Goal: Transaction & Acquisition: Purchase product/service

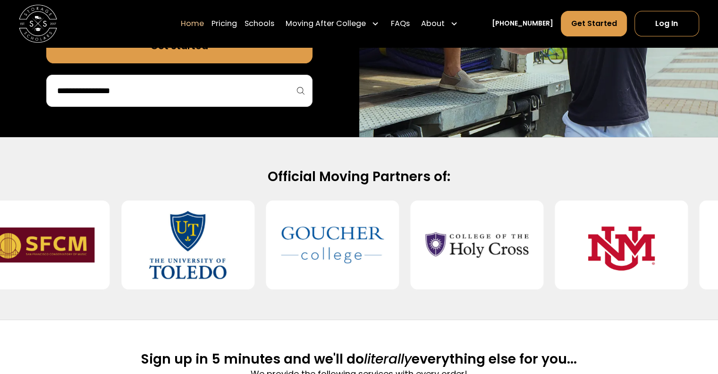
scroll to position [303, 0]
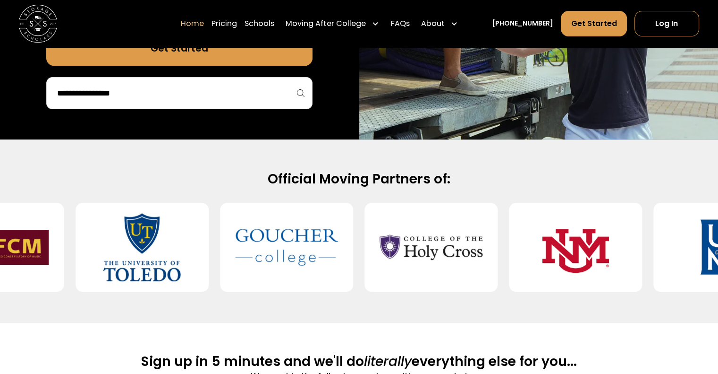
click at [217, 98] on input "search" at bounding box center [179, 93] width 247 height 16
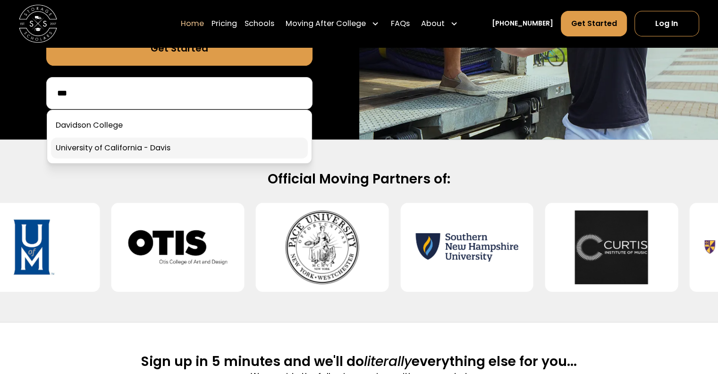
type input "***"
click at [150, 157] on link at bounding box center [179, 147] width 257 height 21
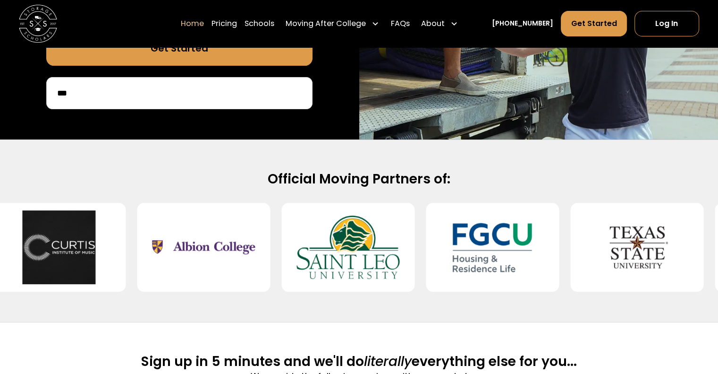
scroll to position [201, 0]
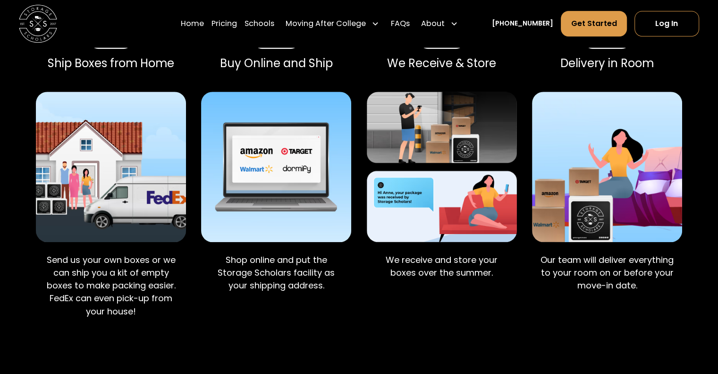
scroll to position [673, 0]
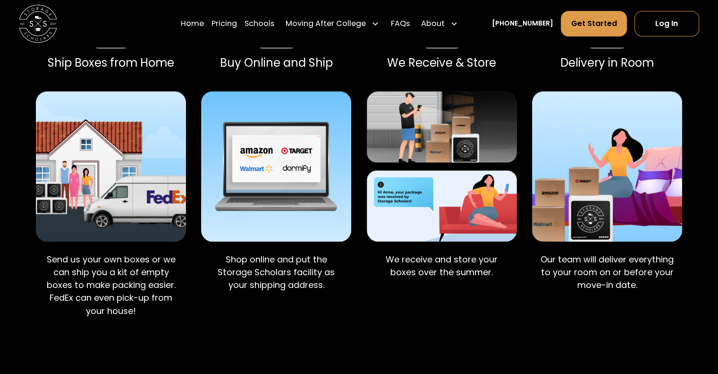
click at [276, 253] on p "Shop online and put the Storage Scholars facility as your shipping address." at bounding box center [276, 272] width 135 height 39
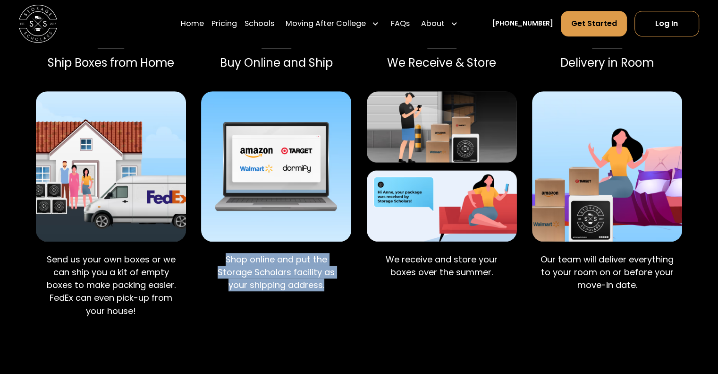
click at [276, 253] on p "Shop online and put the Storage Scholars facility as your shipping address." at bounding box center [276, 272] width 135 height 39
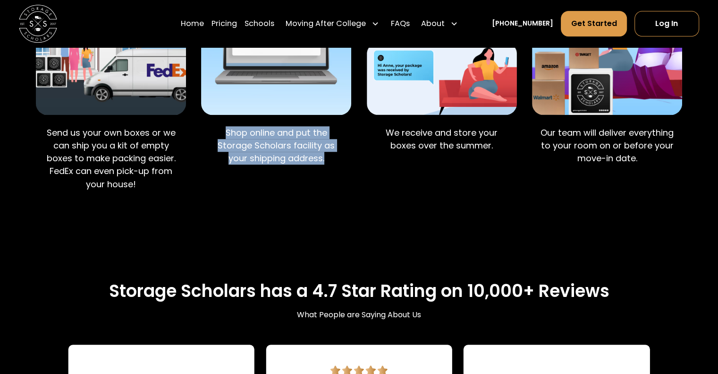
scroll to position [801, 0]
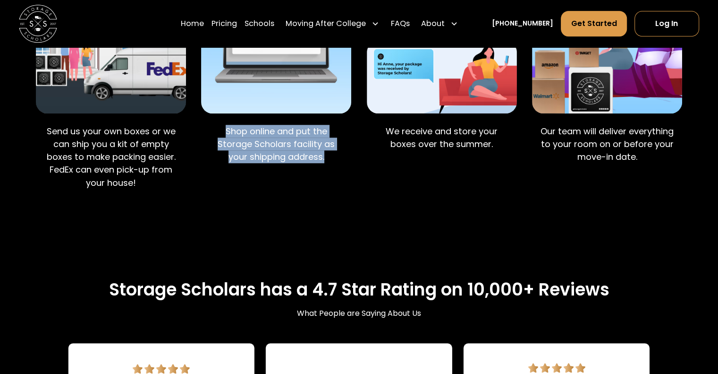
click at [281, 125] on p "Shop online and put the Storage Scholars facility as your shipping address." at bounding box center [276, 144] width 135 height 39
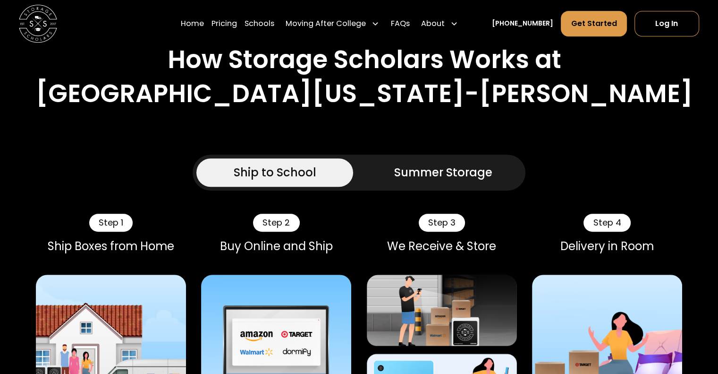
scroll to position [489, 0]
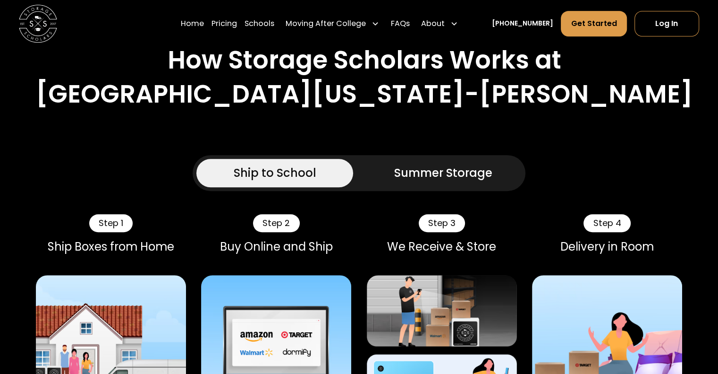
click at [429, 159] on link "Summer Storage" at bounding box center [443, 173] width 157 height 28
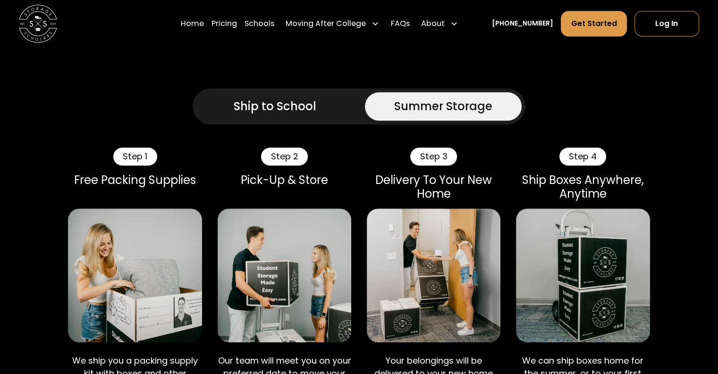
scroll to position [544, 0]
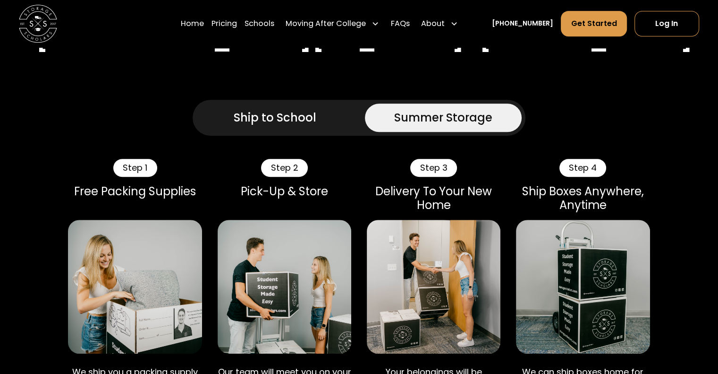
click at [300, 109] on div "Ship to School" at bounding box center [275, 117] width 83 height 17
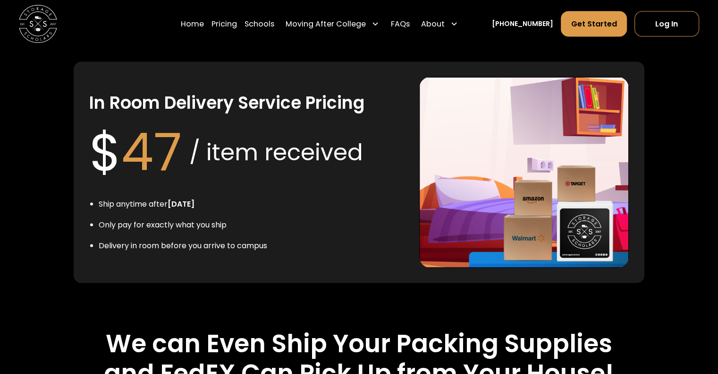
scroll to position [1814, 0]
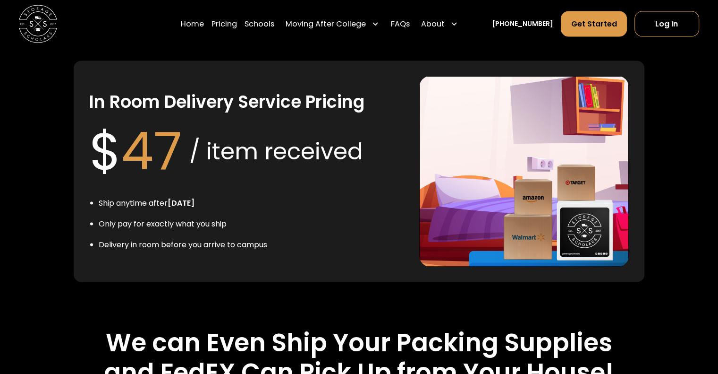
click at [230, 134] on div "/ item received" at bounding box center [276, 151] width 174 height 34
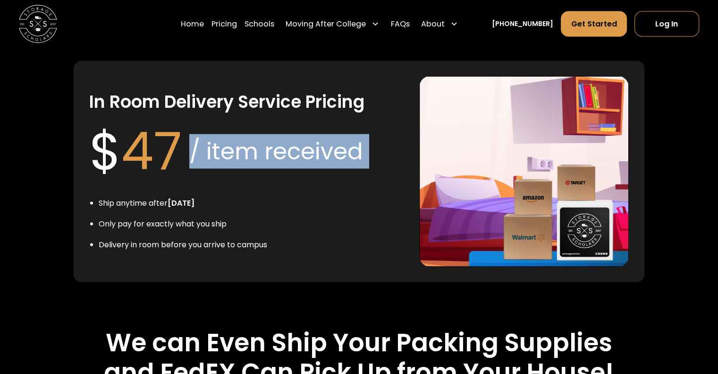
click at [230, 134] on div "/ item received" at bounding box center [276, 151] width 174 height 34
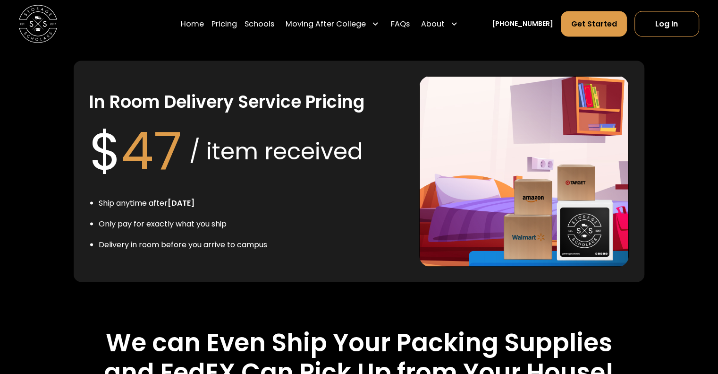
click at [131, 115] on span "47" at bounding box center [151, 151] width 60 height 72
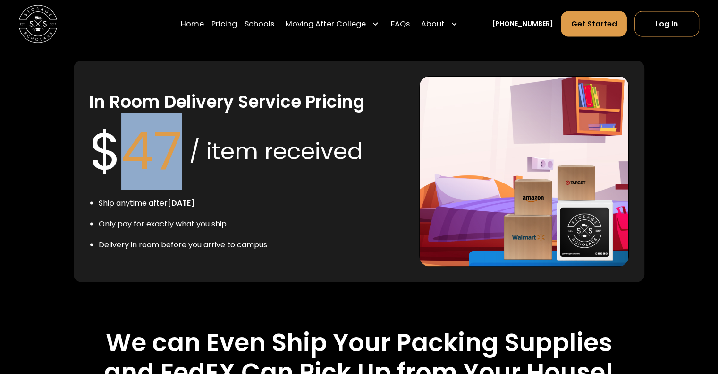
click at [131, 115] on span "47" at bounding box center [151, 151] width 60 height 72
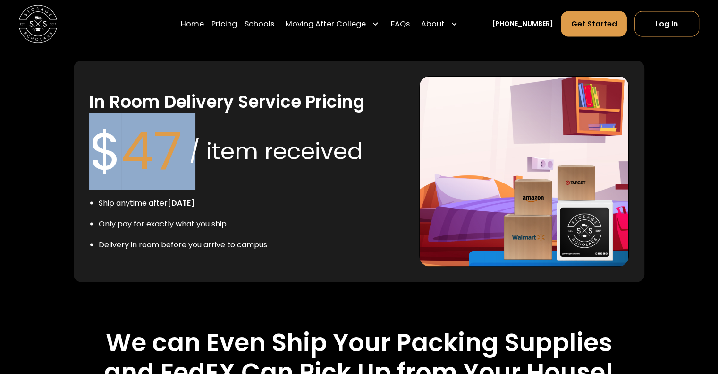
click at [131, 115] on span "47" at bounding box center [151, 151] width 60 height 72
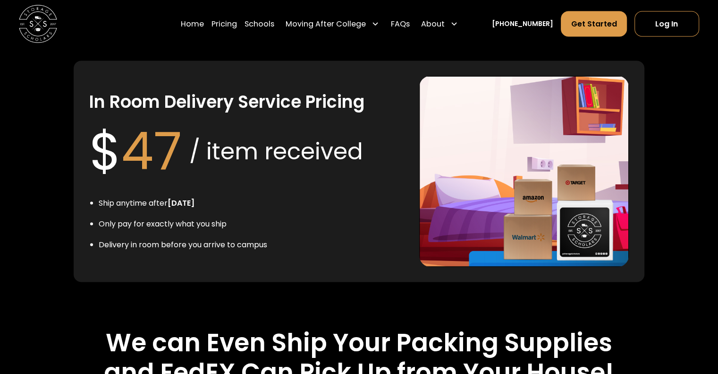
click at [212, 134] on div "/ item received" at bounding box center [276, 151] width 174 height 34
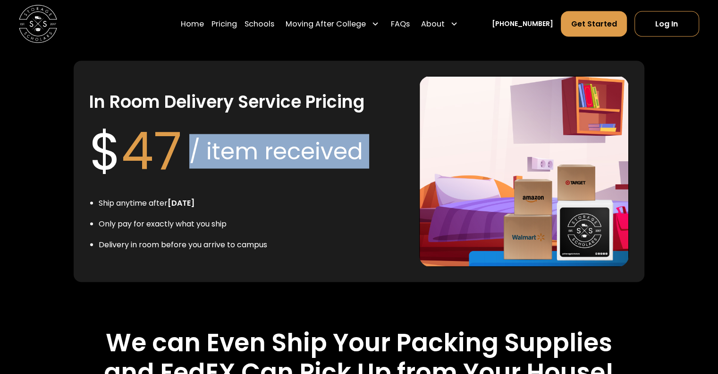
click at [212, 134] on div "/ item received" at bounding box center [276, 151] width 174 height 34
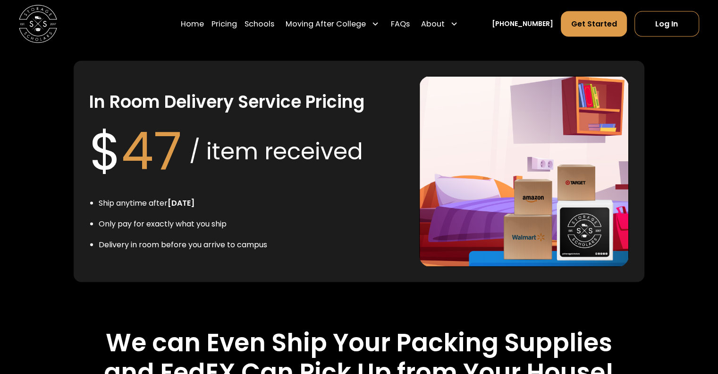
click at [119, 218] on li "Only pay for exactly what you ship" at bounding box center [183, 223] width 169 height 11
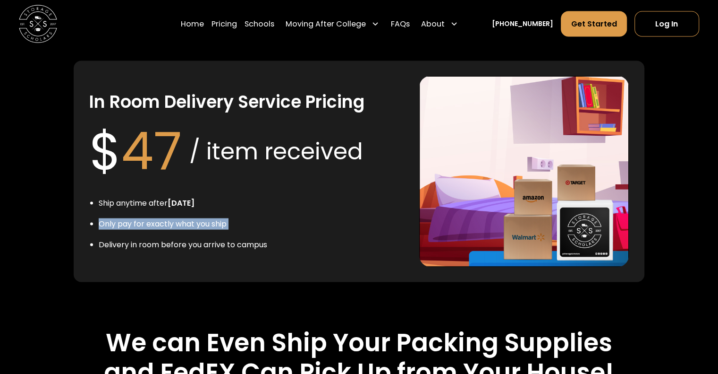
click at [119, 218] on li "Only pay for exactly what you ship" at bounding box center [183, 223] width 169 height 11
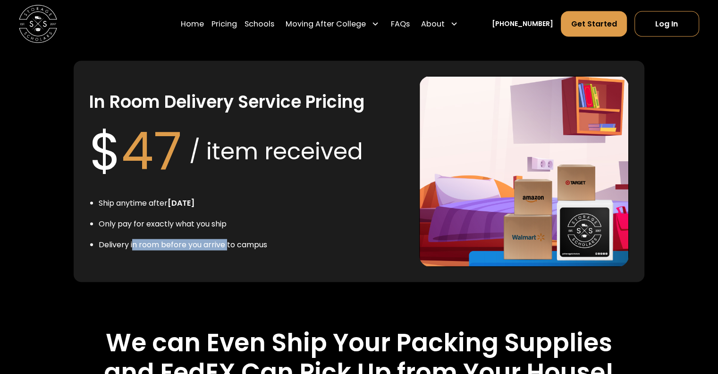
drag, startPoint x: 134, startPoint y: 217, endPoint x: 228, endPoint y: 217, distance: 94.0
click at [228, 239] on li "Delivery in room before you arrive to campus" at bounding box center [183, 244] width 169 height 11
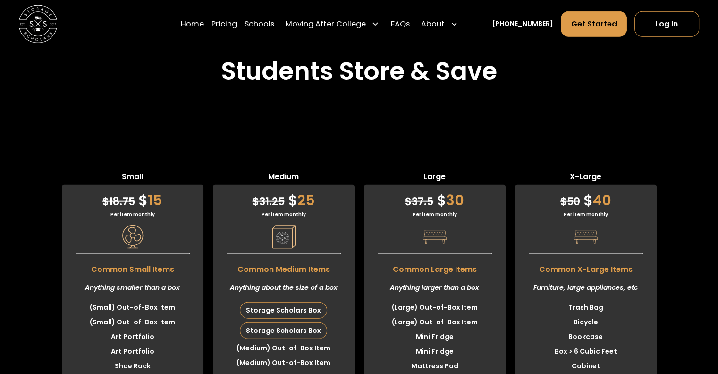
scroll to position [2285, 0]
click at [123, 299] on li "(Small) Out-of-Box Item" at bounding box center [133, 306] width 142 height 15
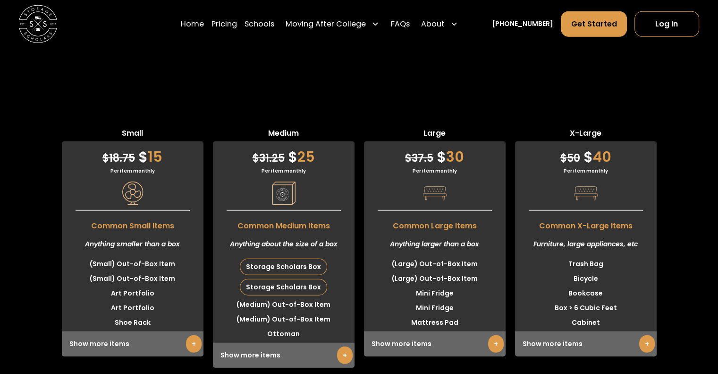
scroll to position [2329, 0]
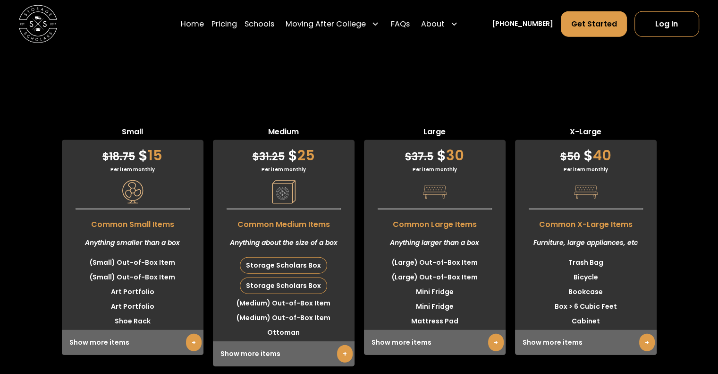
click at [228, 341] on div "Show more items +" at bounding box center [284, 353] width 142 height 25
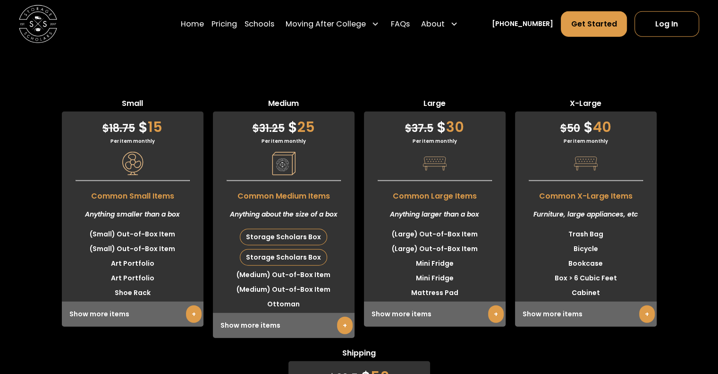
scroll to position [2360, 0]
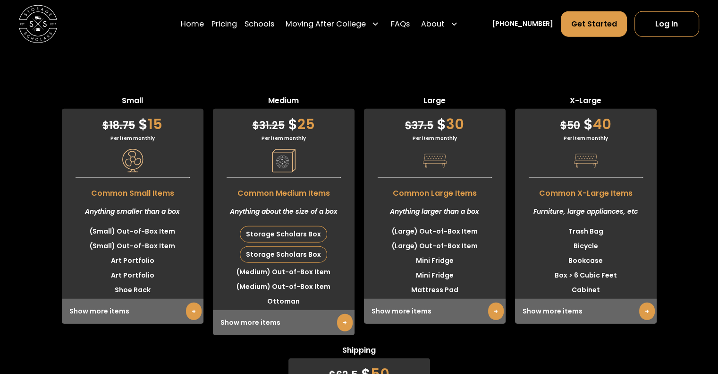
click at [316, 310] on div "Show more items +" at bounding box center [284, 322] width 142 height 25
click at [341, 314] on link "+" at bounding box center [345, 322] width 16 height 17
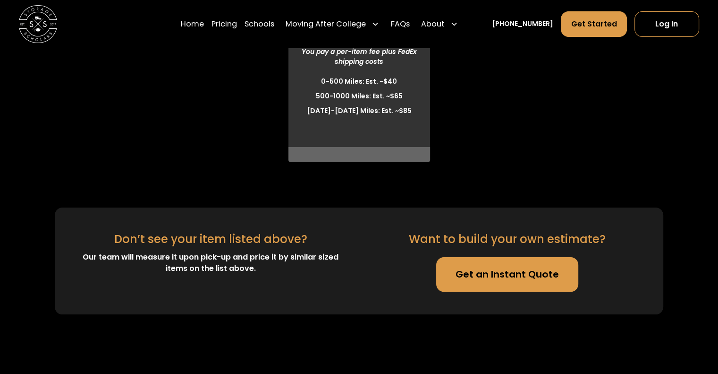
scroll to position [3665, 0]
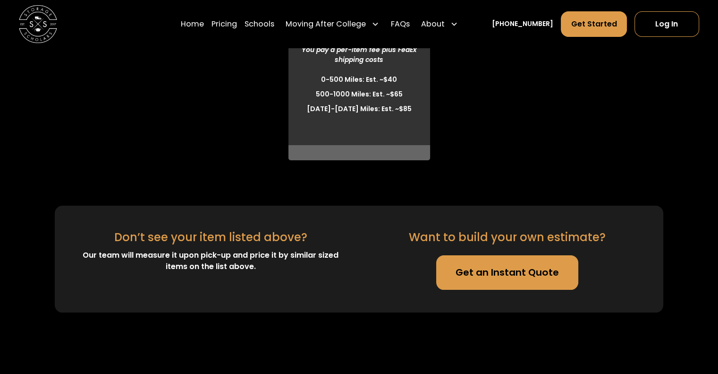
click at [479, 255] on link "Get an Instant Quote" at bounding box center [507, 272] width 143 height 34
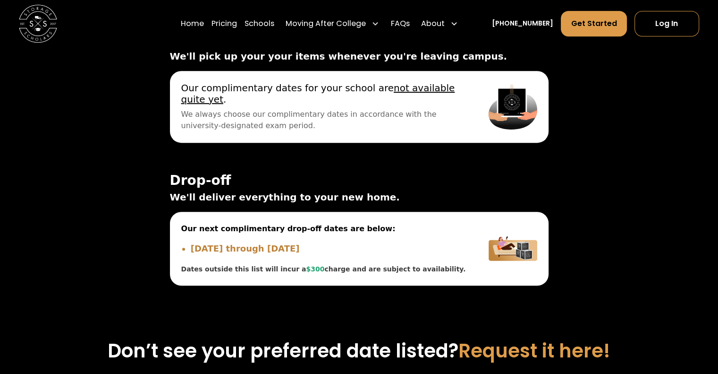
scroll to position [4097, 0]
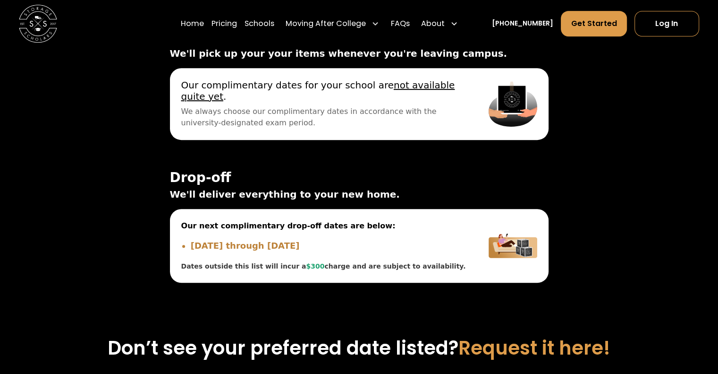
click at [312, 187] on span "We'll deliver everything to your new home." at bounding box center [359, 194] width 379 height 14
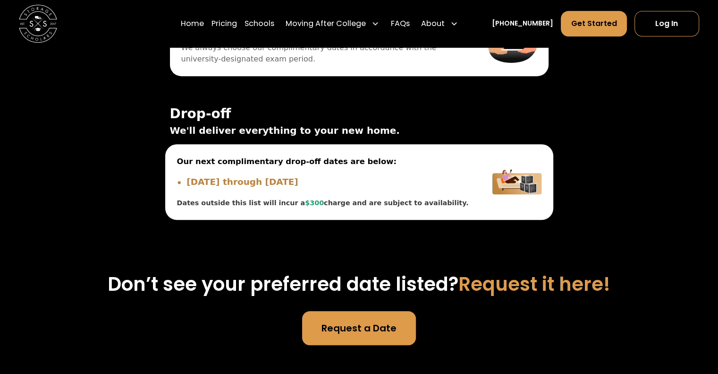
scroll to position [4163, 0]
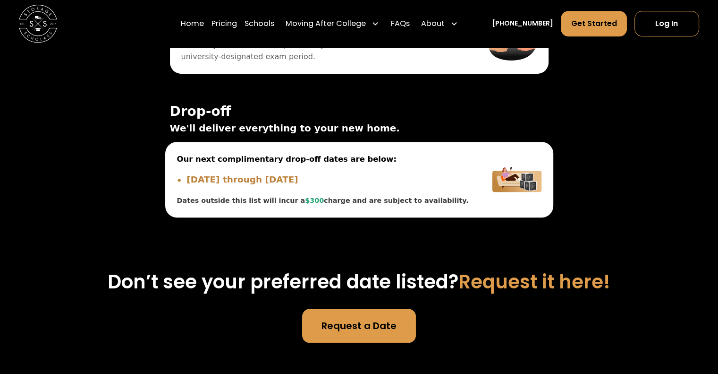
click at [390, 173] on li "[DATE] through [DATE]" at bounding box center [328, 179] width 282 height 13
click at [230, 173] on li "[DATE] through [DATE]" at bounding box center [328, 179] width 282 height 13
click at [235, 154] on span "Our next complimentary drop-off dates are below:" at bounding box center [323, 160] width 292 height 12
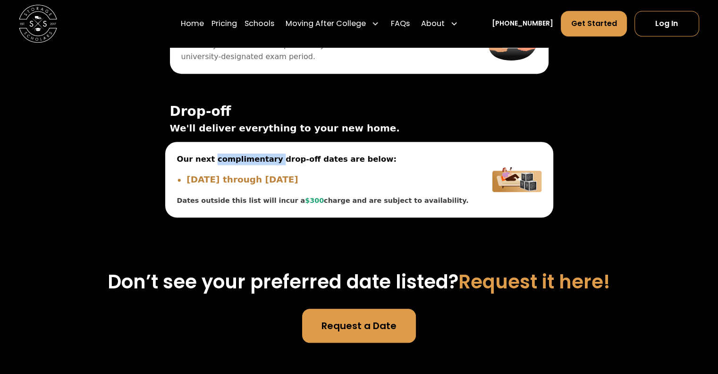
click at [235, 154] on span "Our next complimentary drop-off dates are below:" at bounding box center [323, 160] width 292 height 12
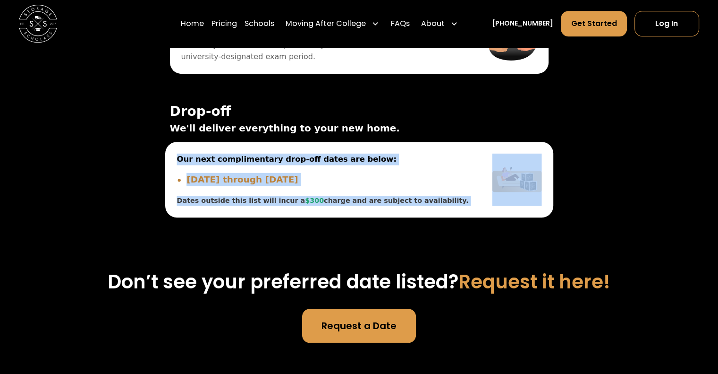
drag, startPoint x: 235, startPoint y: 115, endPoint x: 277, endPoint y: 147, distance: 52.5
click at [277, 154] on div "Our next complimentary drop-off dates are below: [DATE] through [DATE] Dates ou…" at bounding box center [323, 180] width 292 height 52
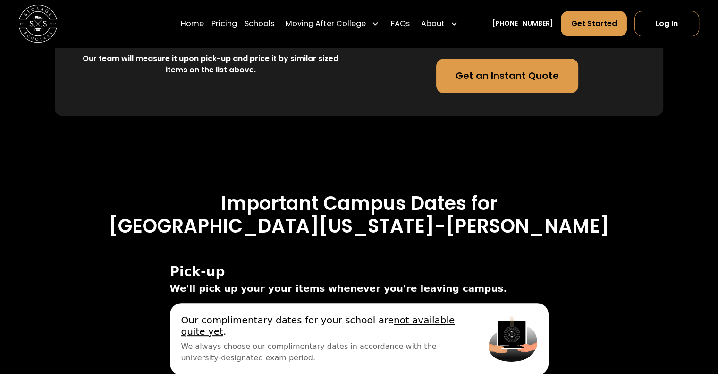
scroll to position [3858, 0]
